Goal: Task Accomplishment & Management: Manage account settings

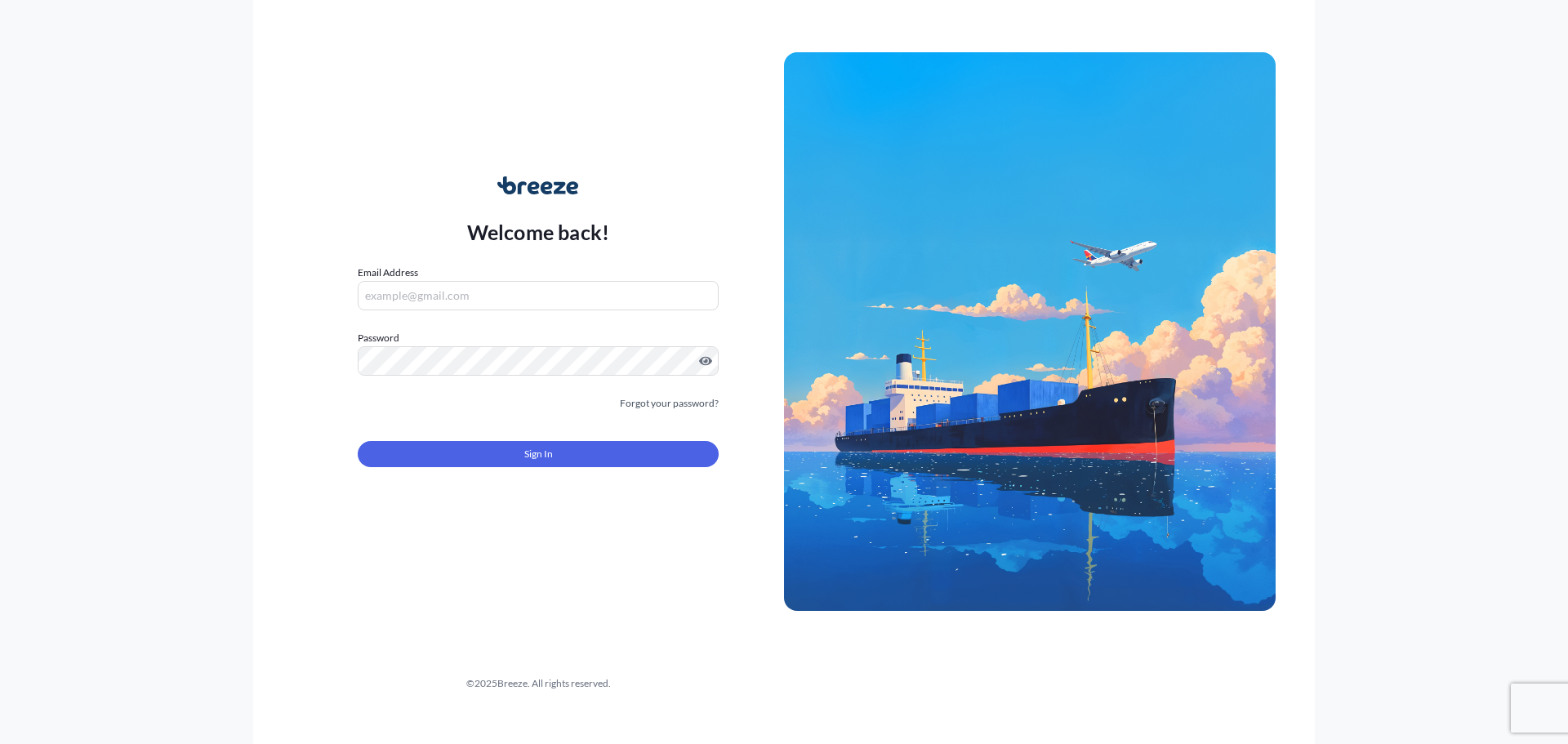
type input "[PERSON_NAME][EMAIL_ADDRESS][DOMAIN_NAME]"
click at [516, 453] on button "Sign In" at bounding box center [538, 454] width 361 height 26
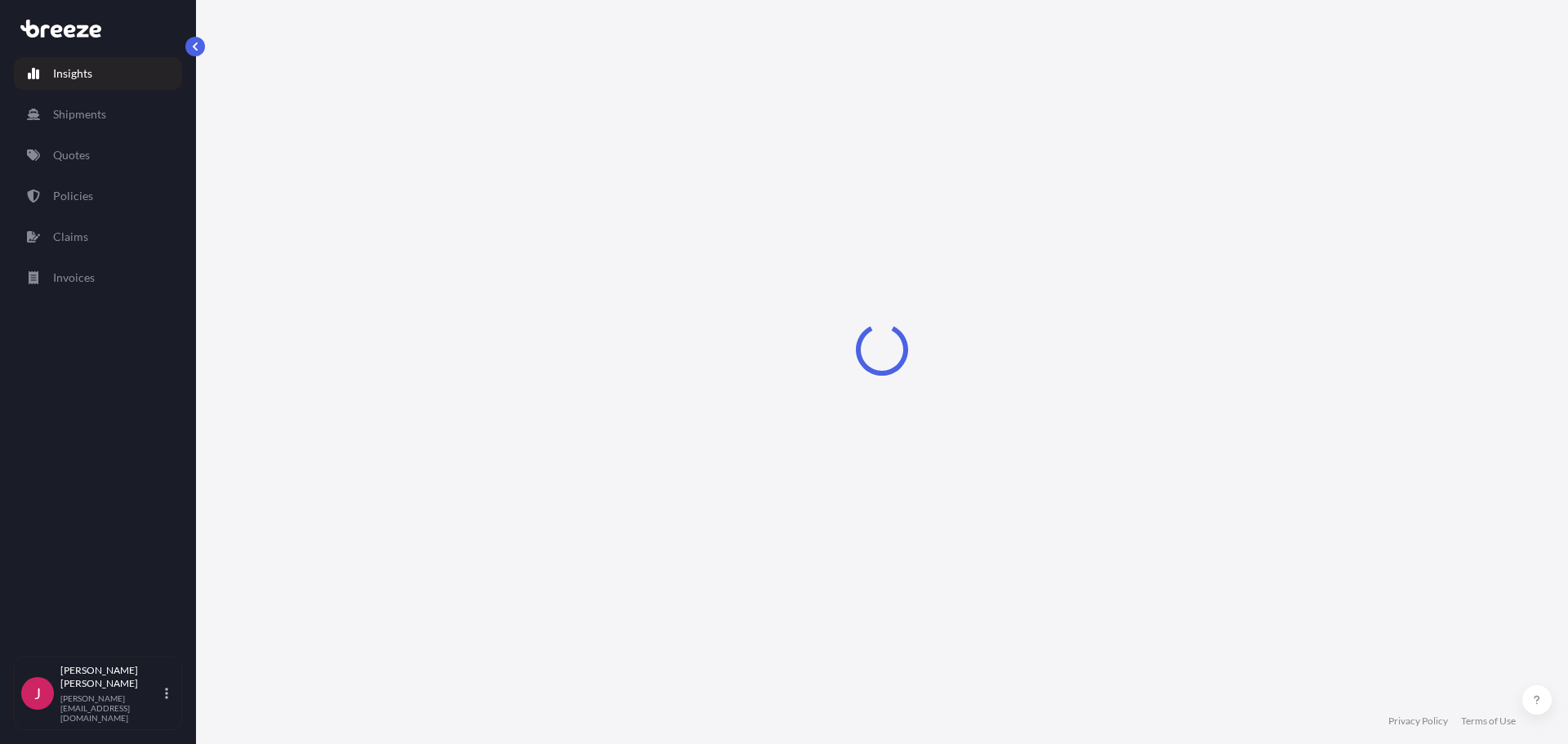
select select "2025"
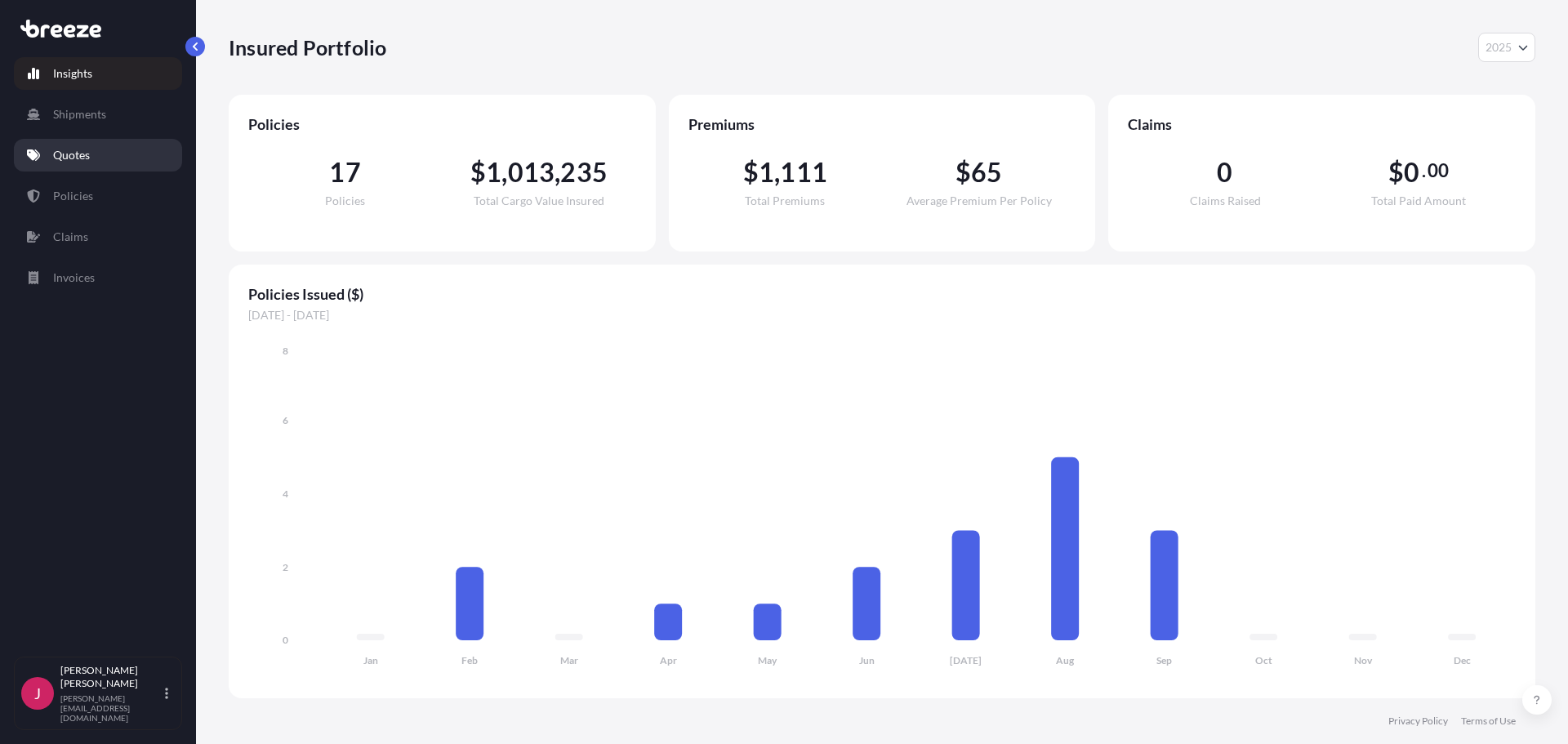
click at [78, 157] on p "Quotes" at bounding box center [71, 155] width 37 height 16
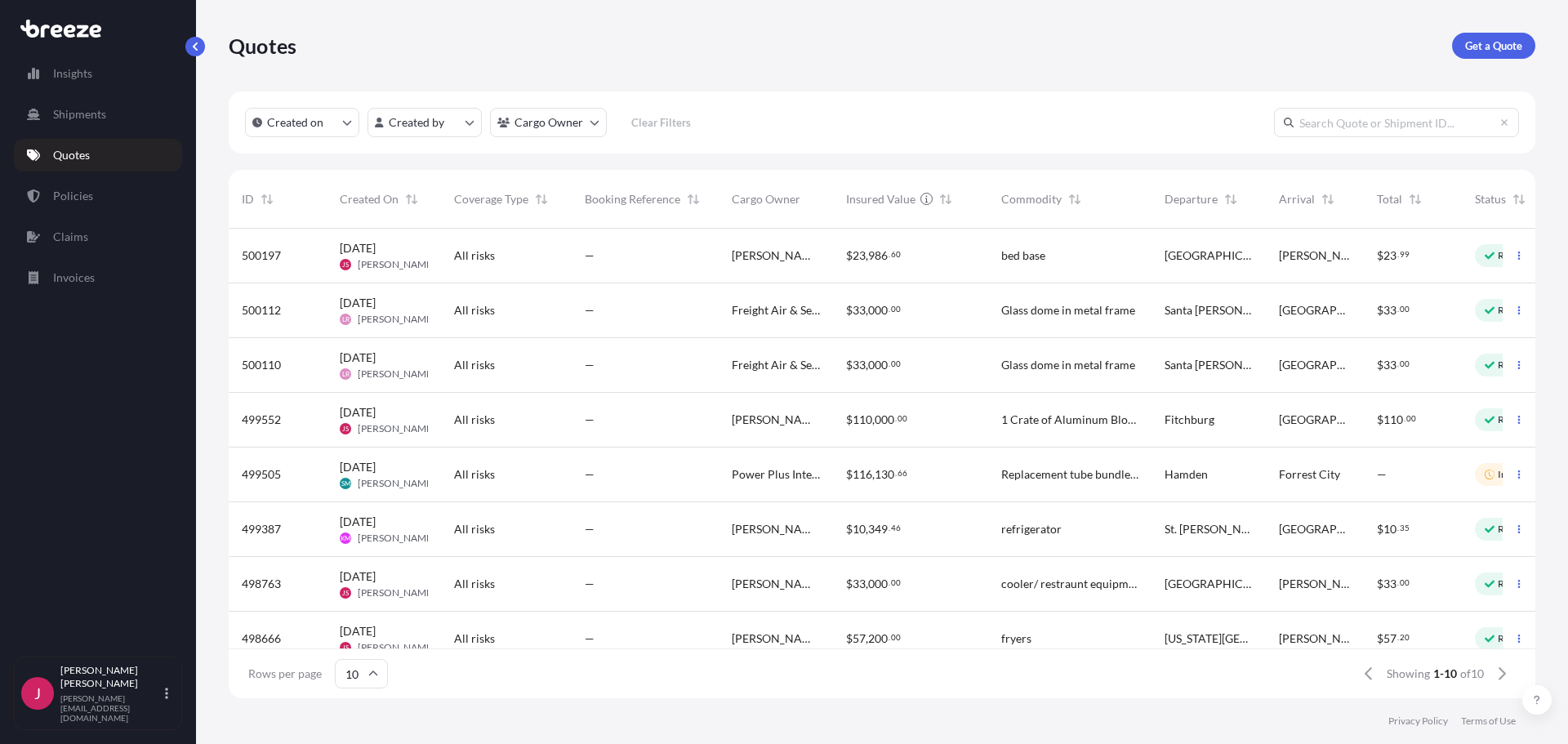
click at [655, 307] on div "—" at bounding box center [645, 311] width 121 height 16
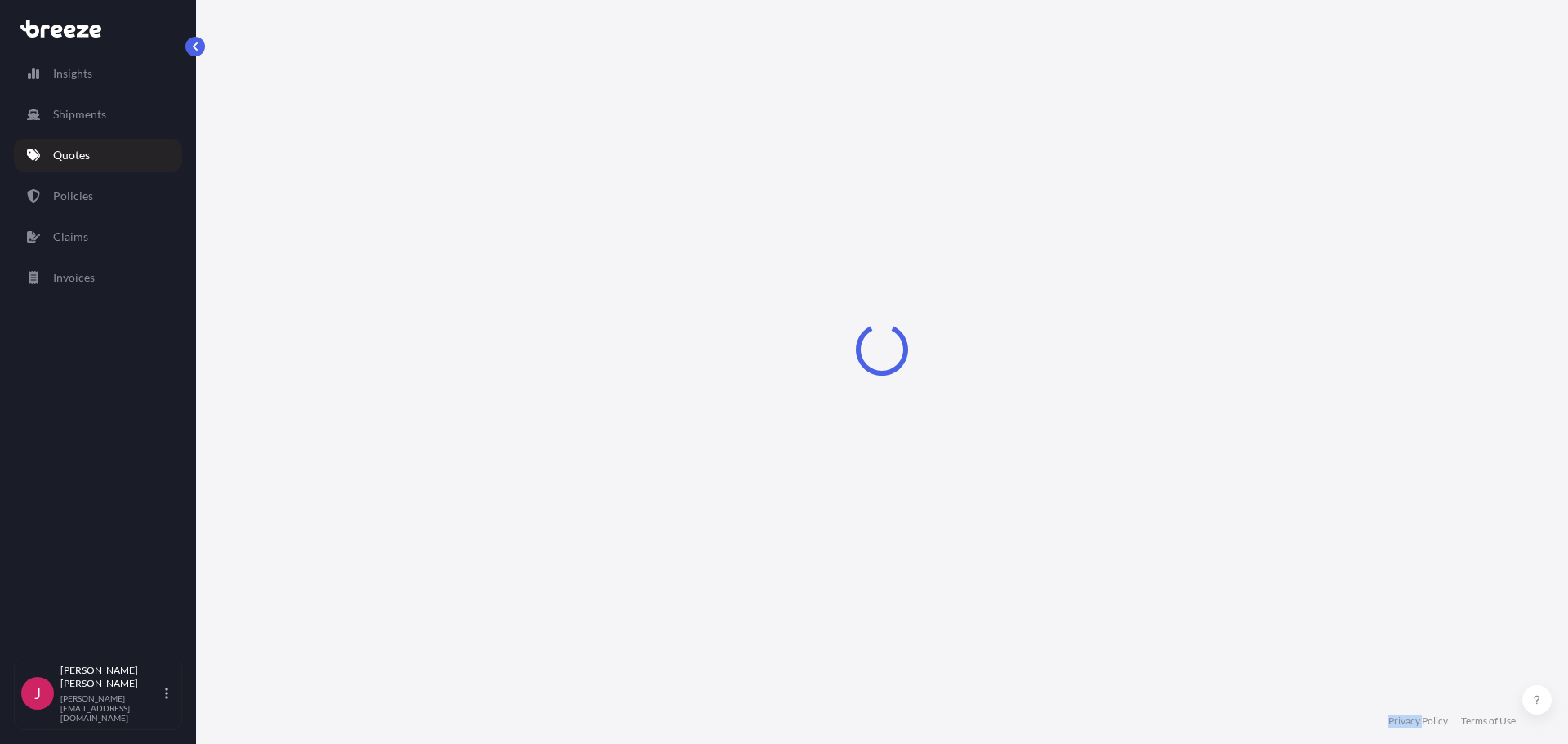
click at [655, 307] on div "Loading" at bounding box center [881, 350] width 1307 height 699
select select "Road"
select select "1"
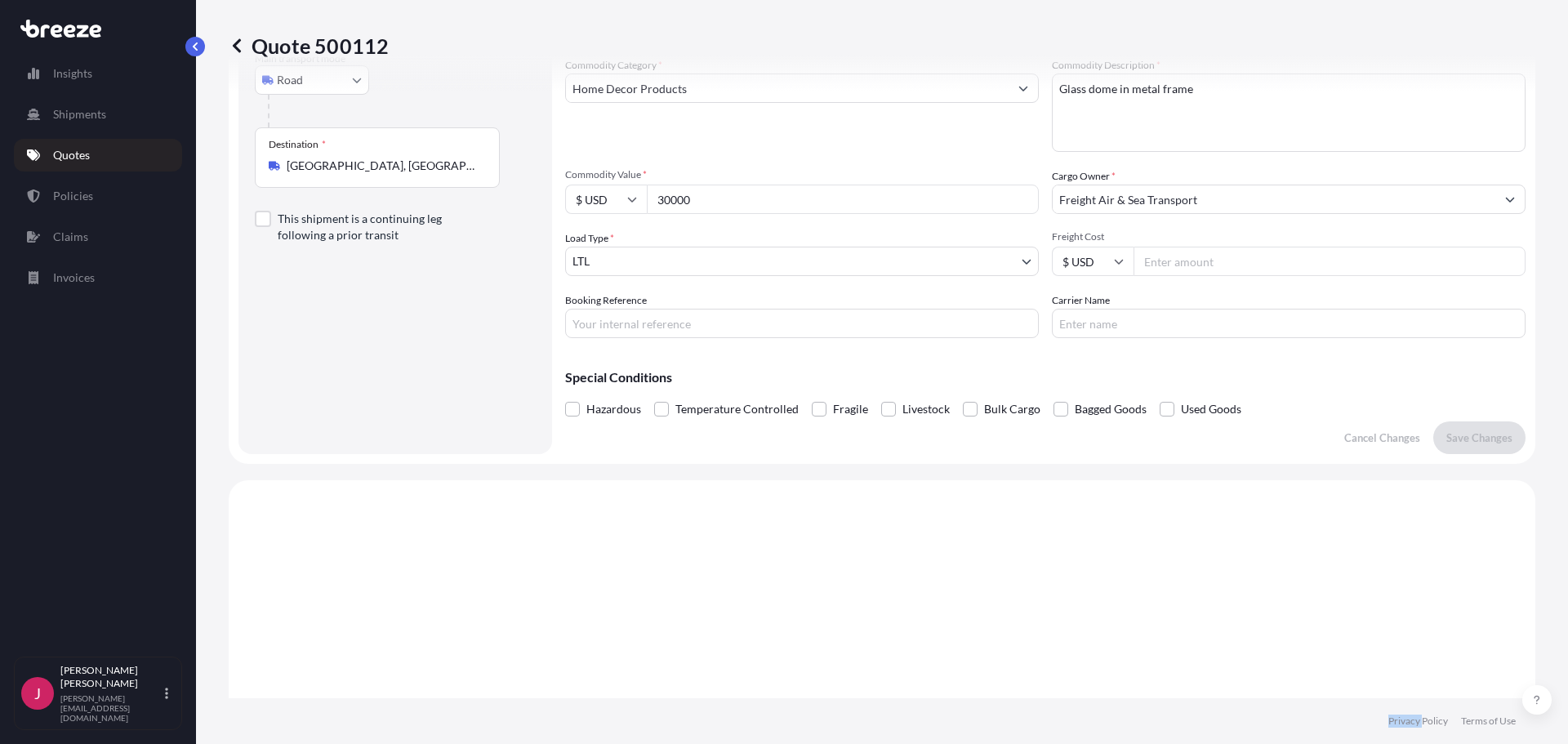
scroll to position [185, 0]
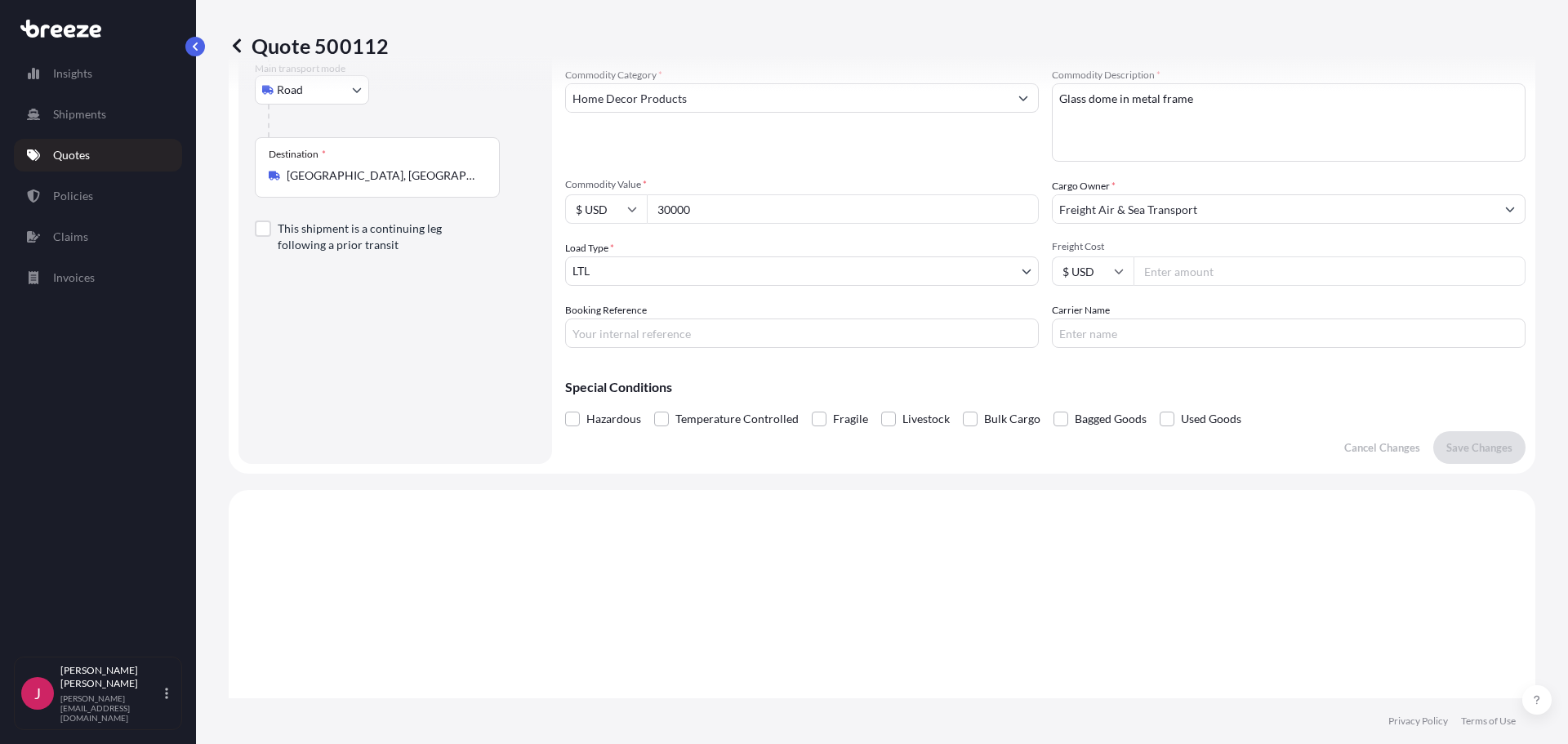
drag, startPoint x: 719, startPoint y: 200, endPoint x: 558, endPoint y: 198, distance: 161.0
click at [558, 198] on form "Route Details Place of loading Road Road Rail Origin * [GEOGRAPHIC_DATA], [GEOG…" at bounding box center [881, 191] width 1307 height 567
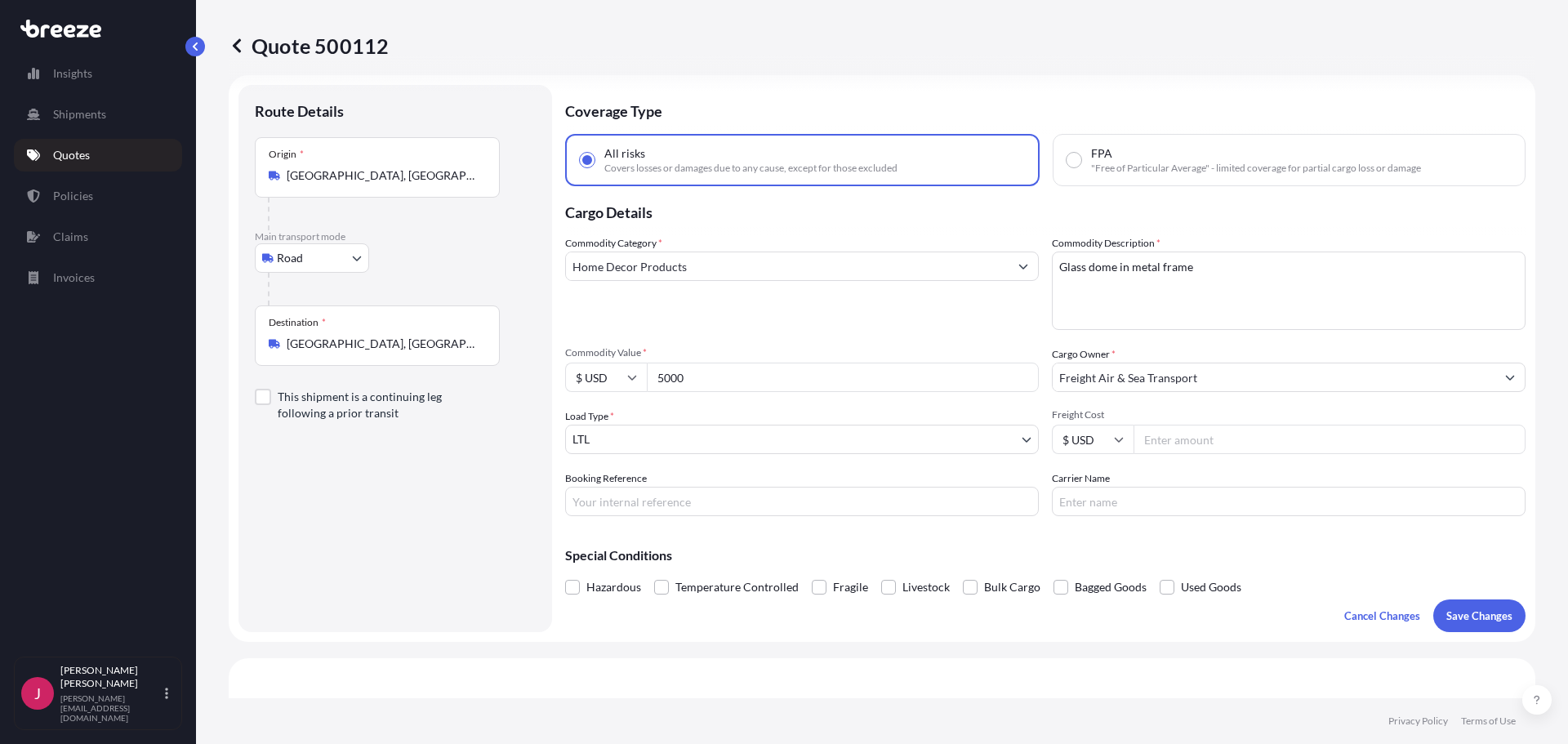
scroll to position [0, 0]
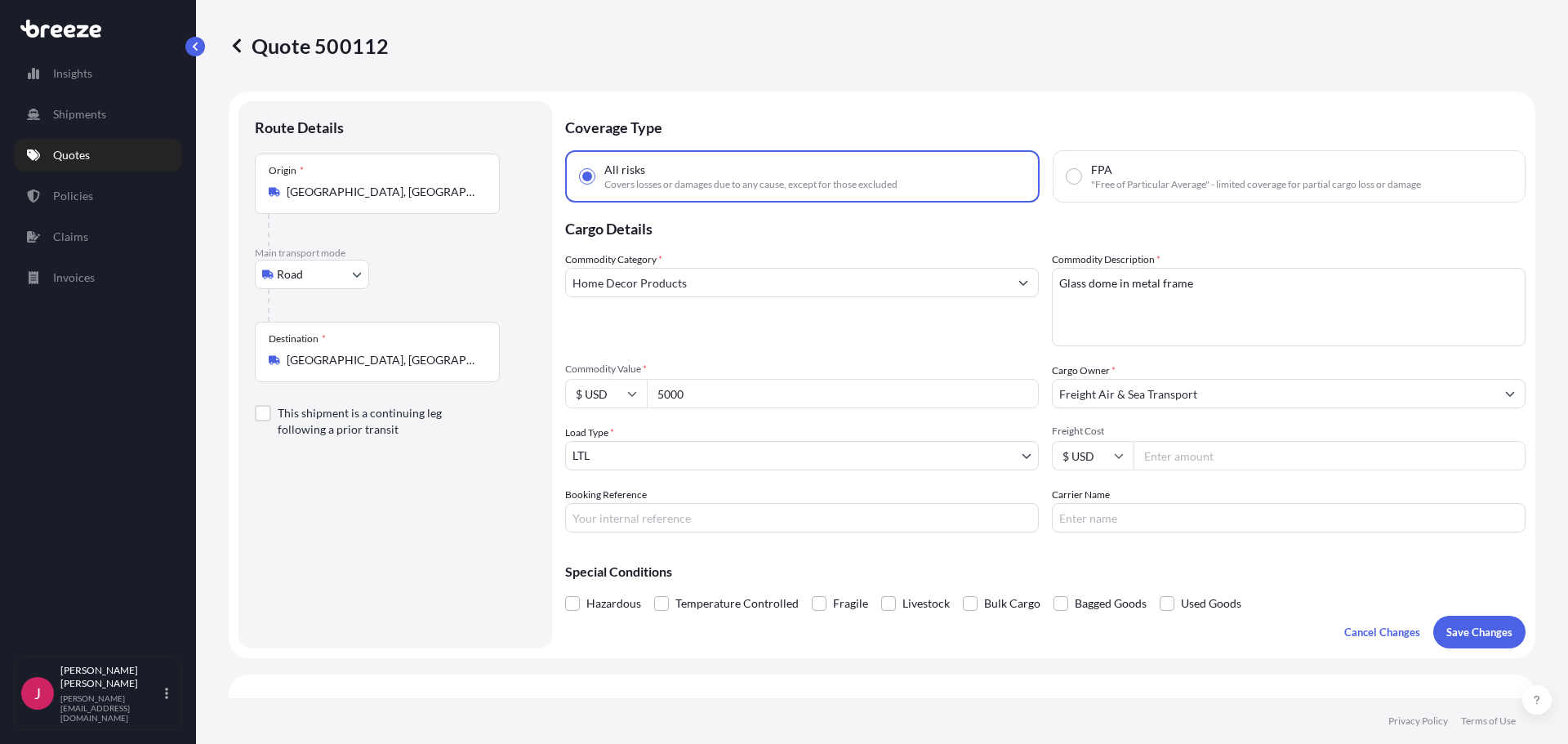
type input "5000"
click at [1457, 632] on p "Save Changes" at bounding box center [1479, 632] width 66 height 16
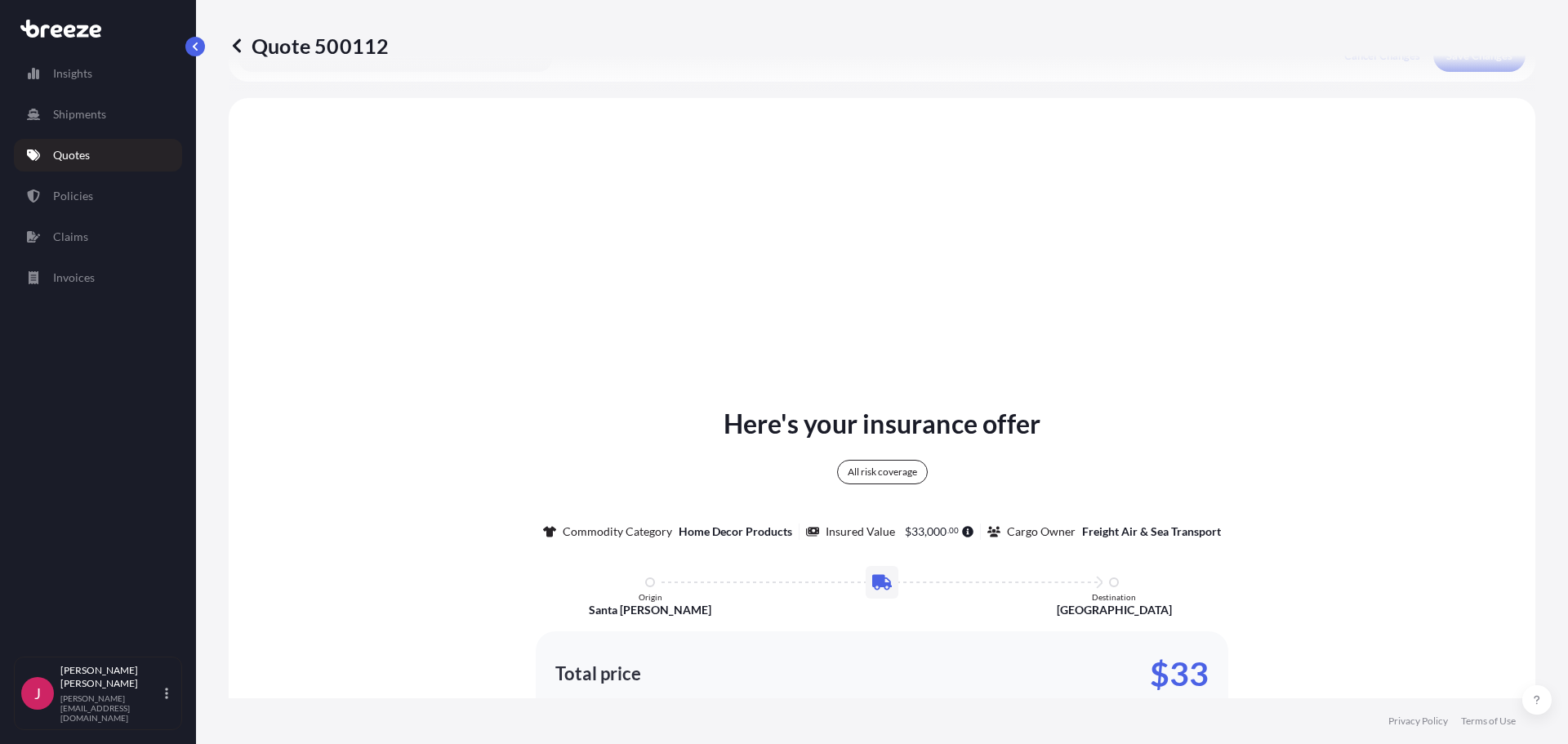
scroll to position [593, 0]
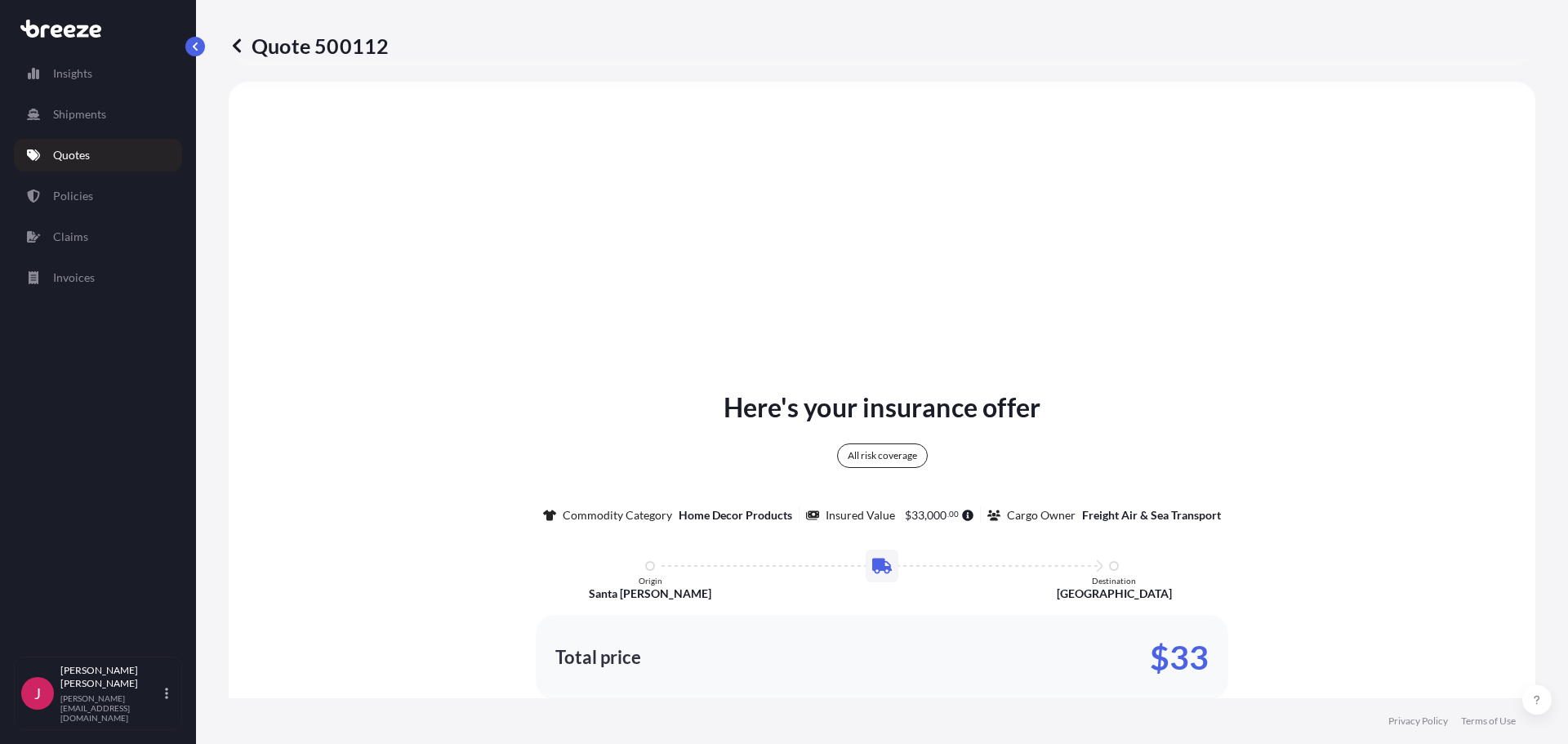
select select "Road"
select select "1"
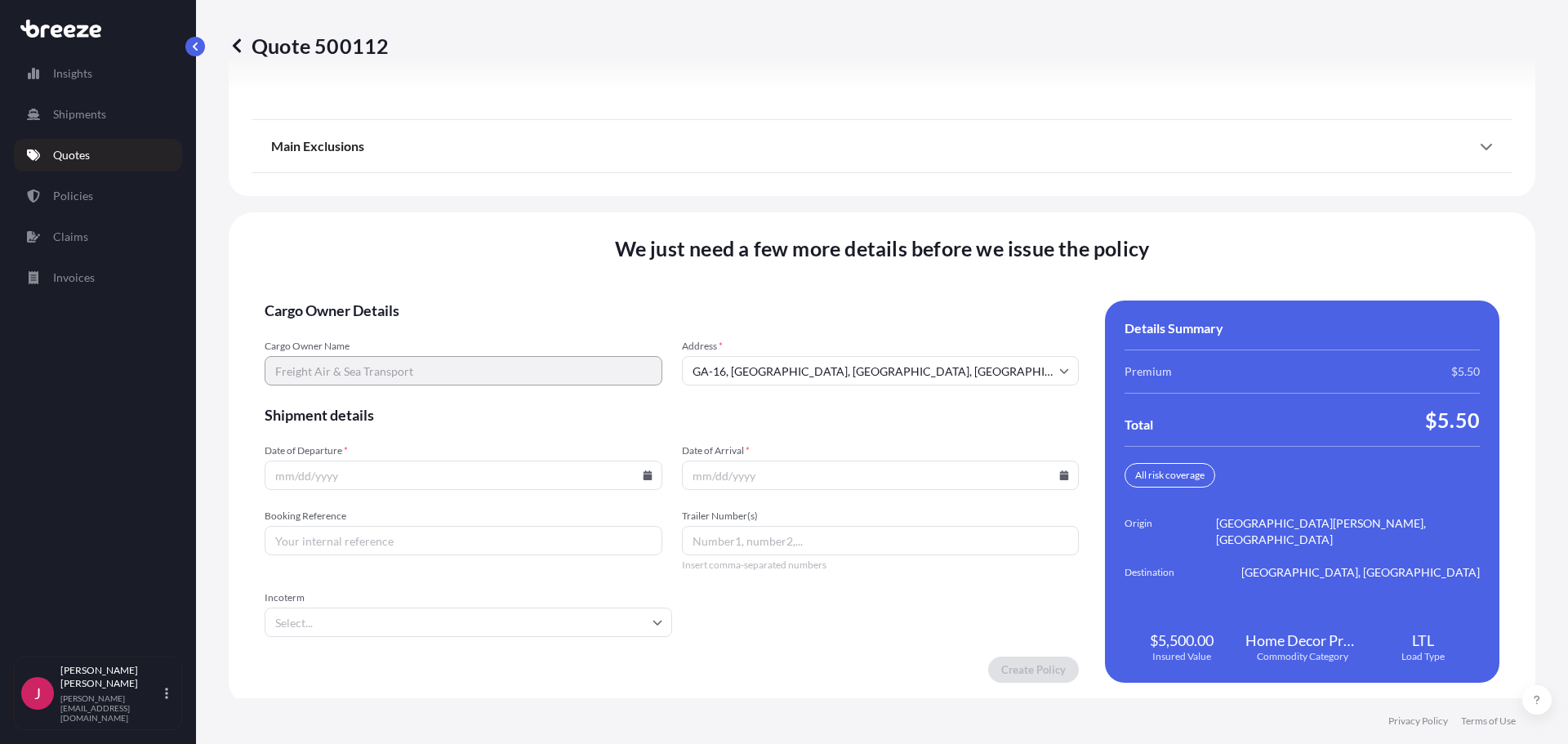
scroll to position [2093, 0]
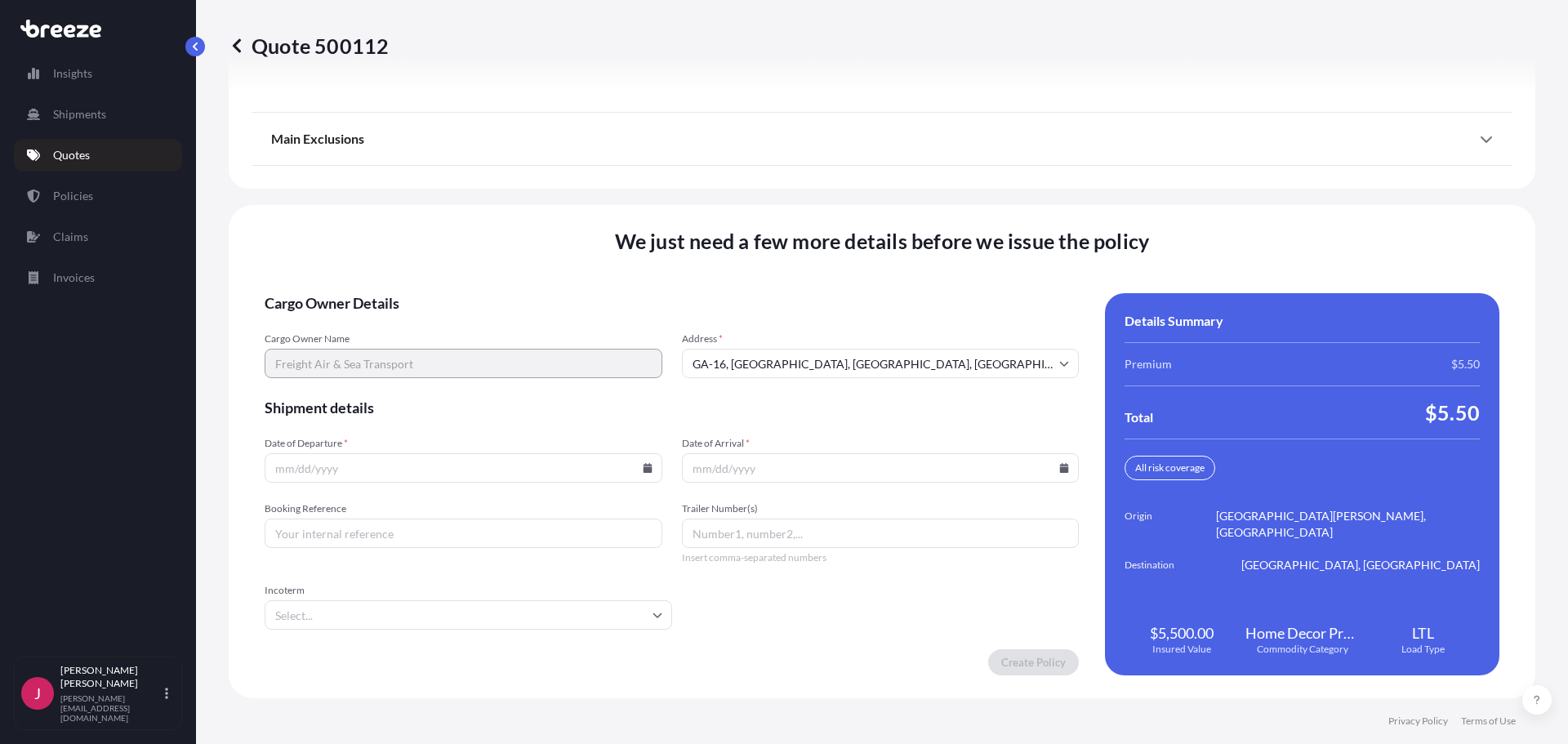
click at [319, 471] on input "Date of Departure *" at bounding box center [463, 467] width 398 height 29
click at [648, 470] on icon at bounding box center [648, 468] width 10 height 10
click at [387, 295] on button "7" at bounding box center [379, 289] width 26 height 26
type input "[DATE]"
click at [1059, 466] on icon at bounding box center [1064, 468] width 10 height 10
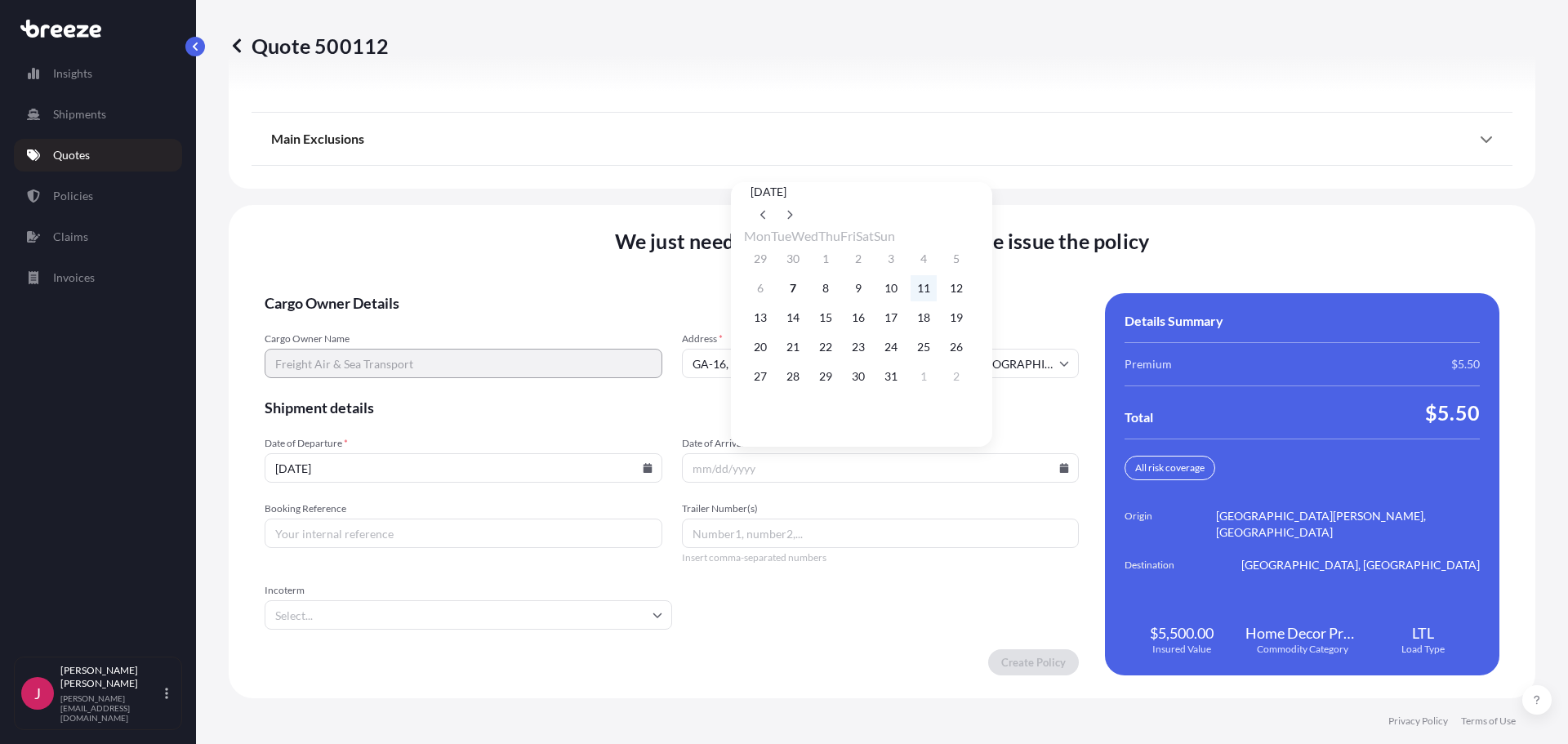
click at [937, 291] on button "11" at bounding box center [923, 289] width 26 height 26
type input "[DATE]"
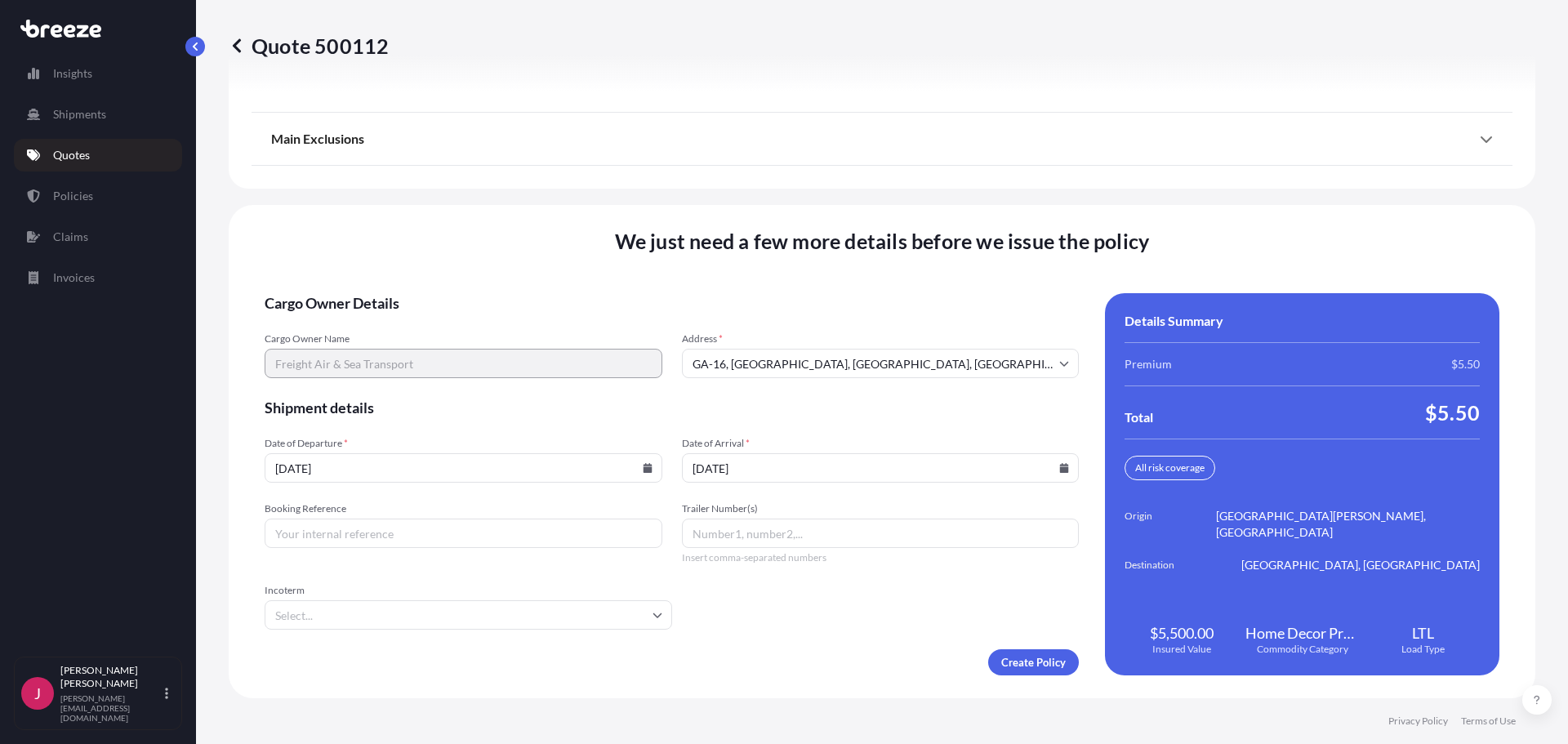
click at [489, 422] on form "Cargo Owner Details Cargo Owner Name Freight Air & Sea Transport Address * [GEO…" at bounding box center [672, 484] width 814 height 382
click at [525, 544] on input "Booking Reference" at bounding box center [463, 533] width 398 height 29
click at [379, 546] on input "Booking Reference" at bounding box center [463, 533] width 398 height 29
type input "780016"
click at [816, 632] on form "Cargo Owner Details Cargo Owner Name Freight Air & Sea Transport Address * [GEO…" at bounding box center [672, 484] width 814 height 382
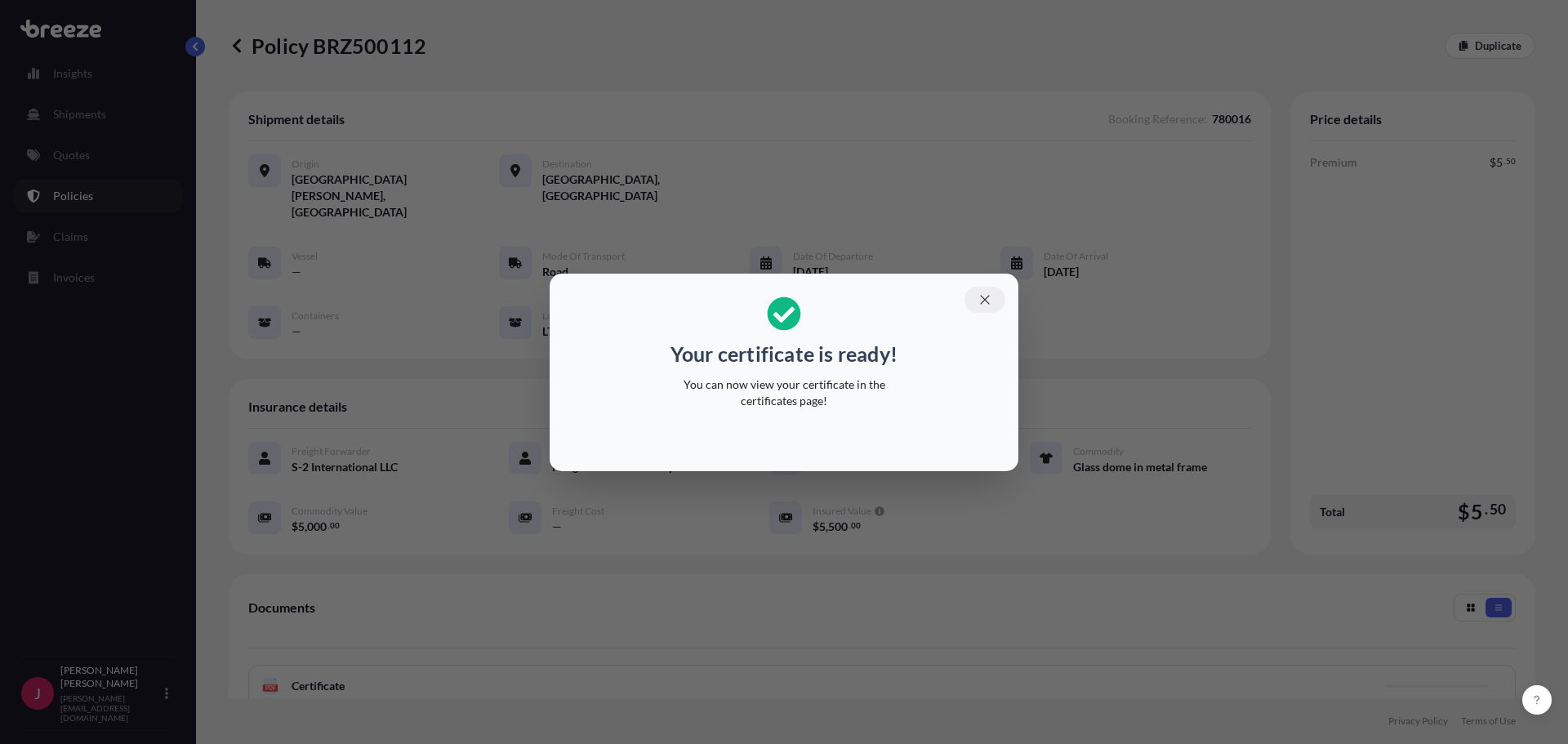
click at [977, 299] on icon "button" at bounding box center [984, 300] width 15 height 15
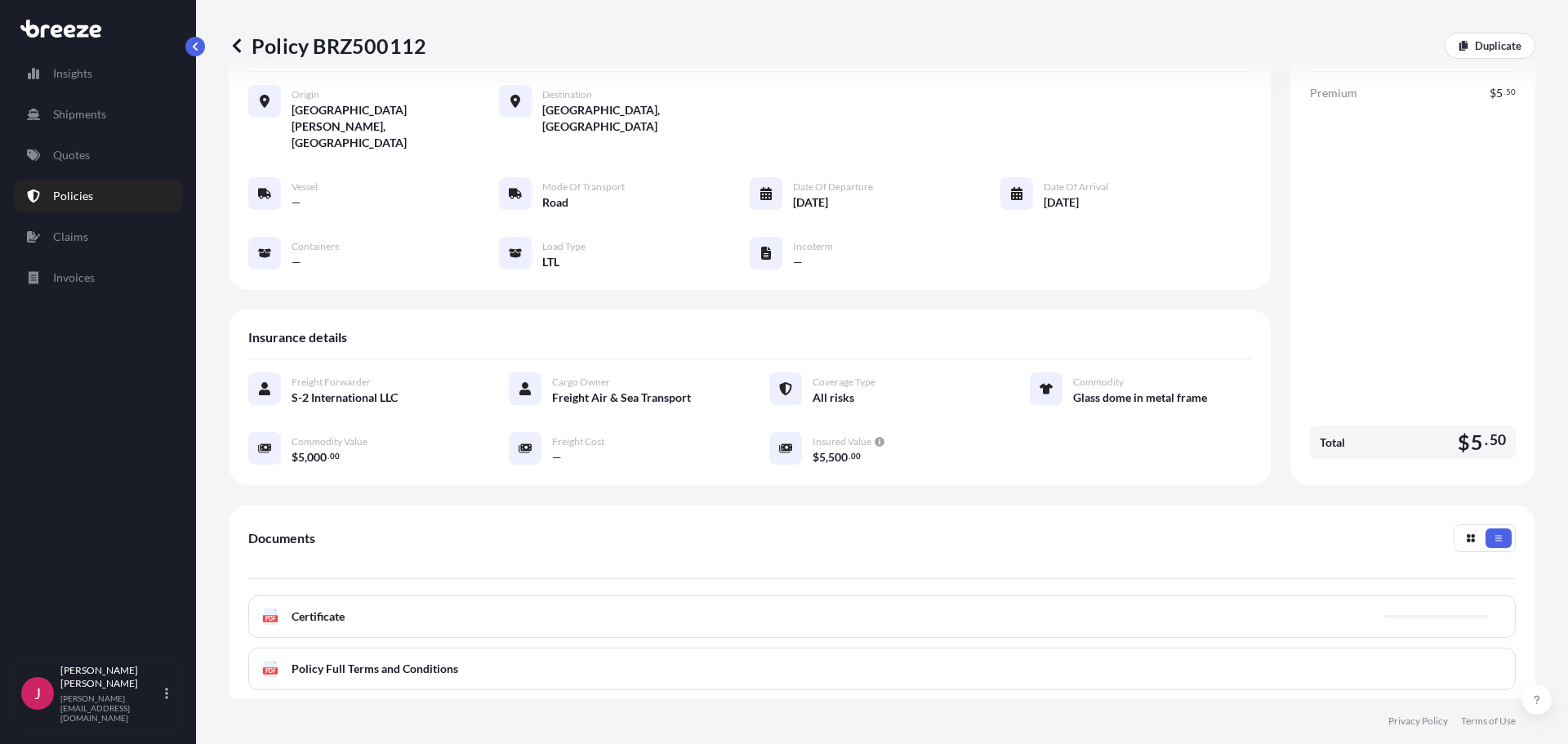
scroll to position [164, 0]
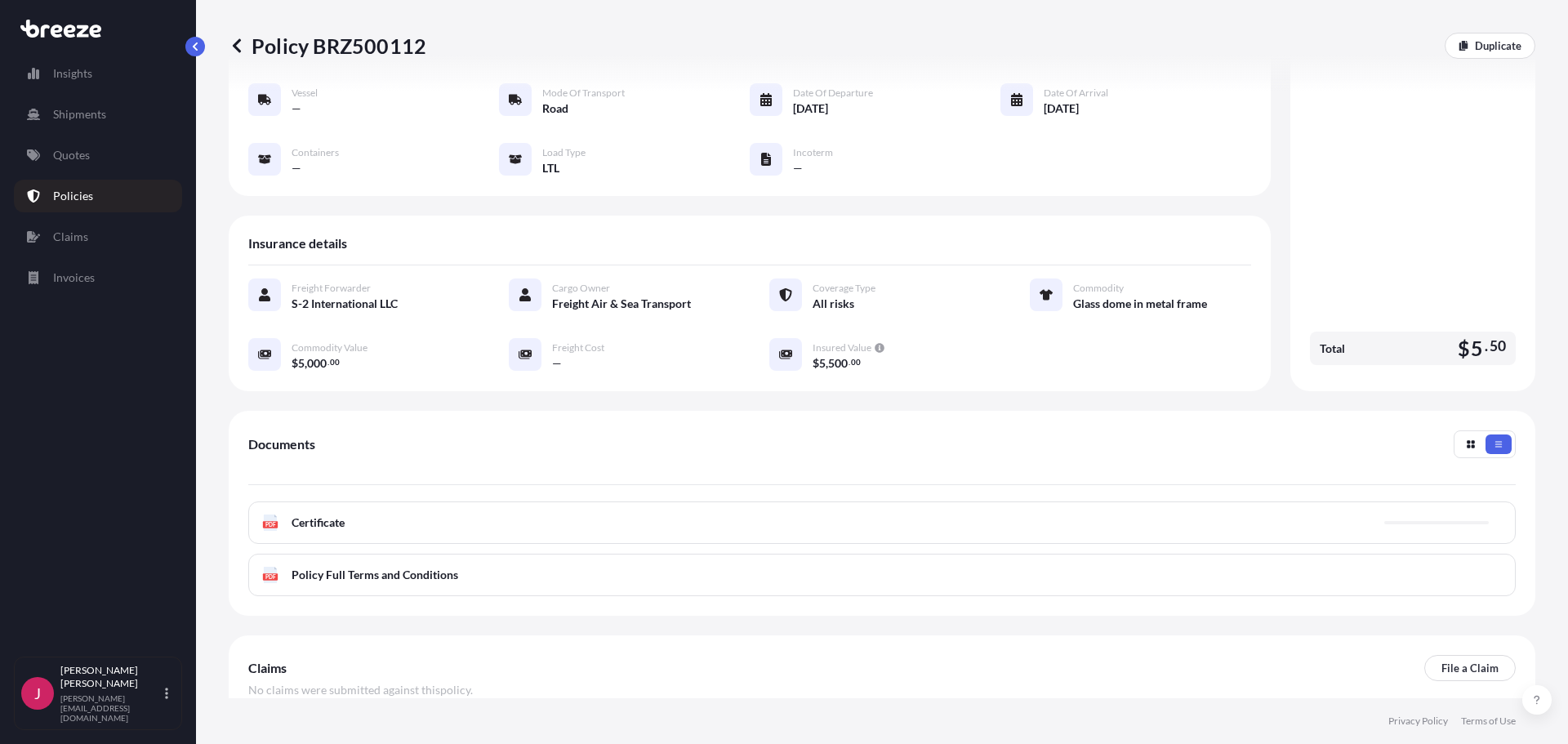
click at [560, 501] on div "PDF Certificate" at bounding box center [882, 522] width 1268 height 43
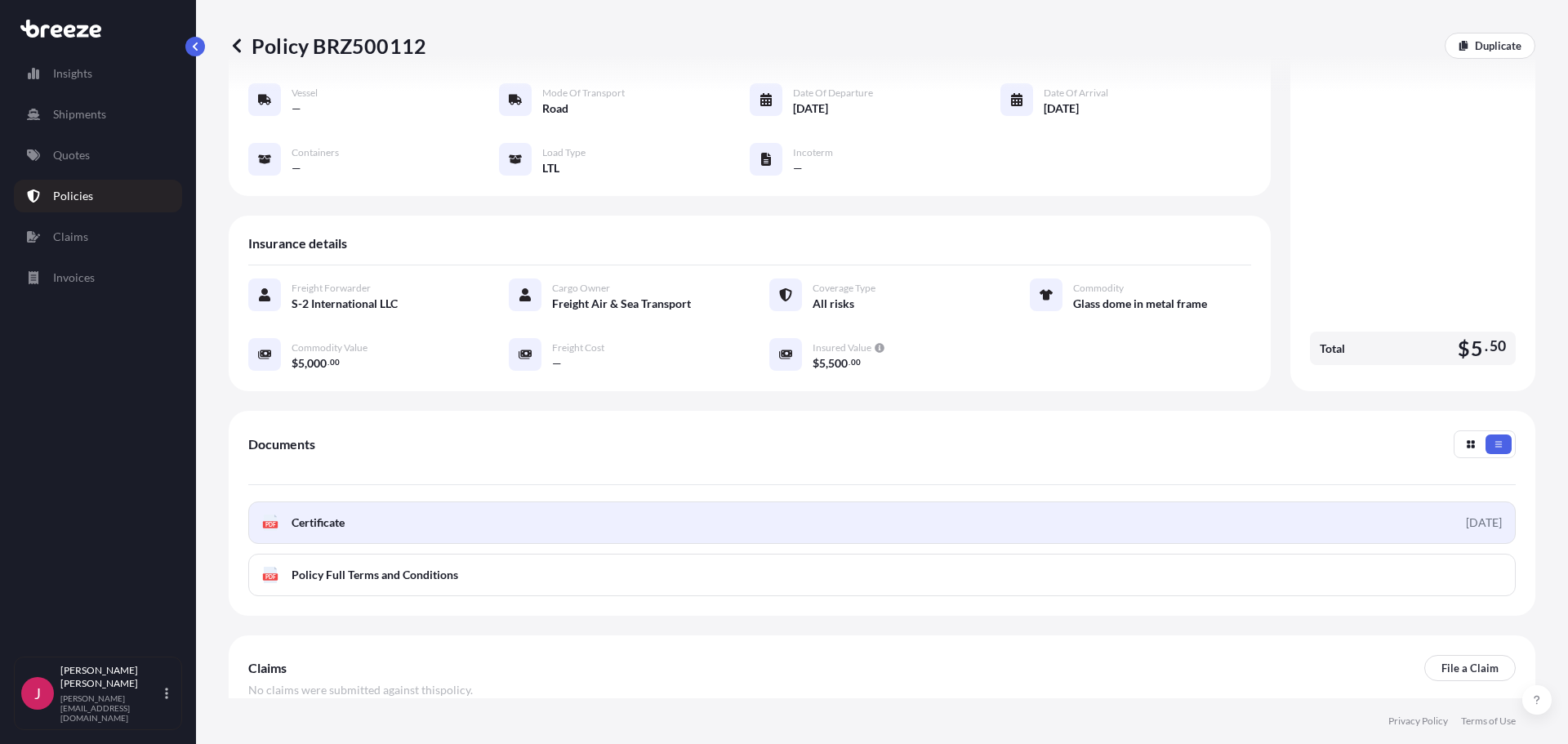
click at [594, 501] on link "PDF Certificate [DATE]" at bounding box center [882, 522] width 1268 height 43
